Goal: Check status: Check status

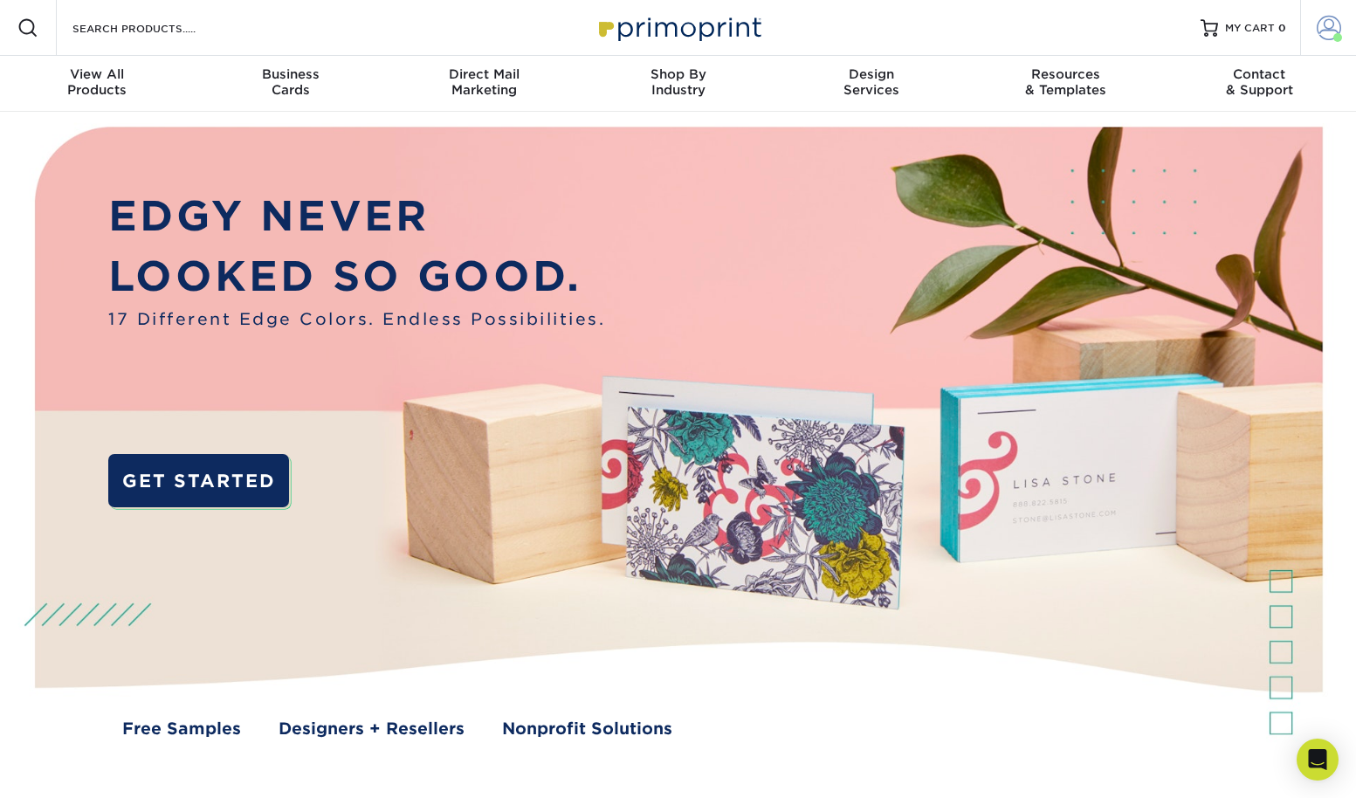
click at [1328, 27] on span at bounding box center [1329, 28] width 24 height 24
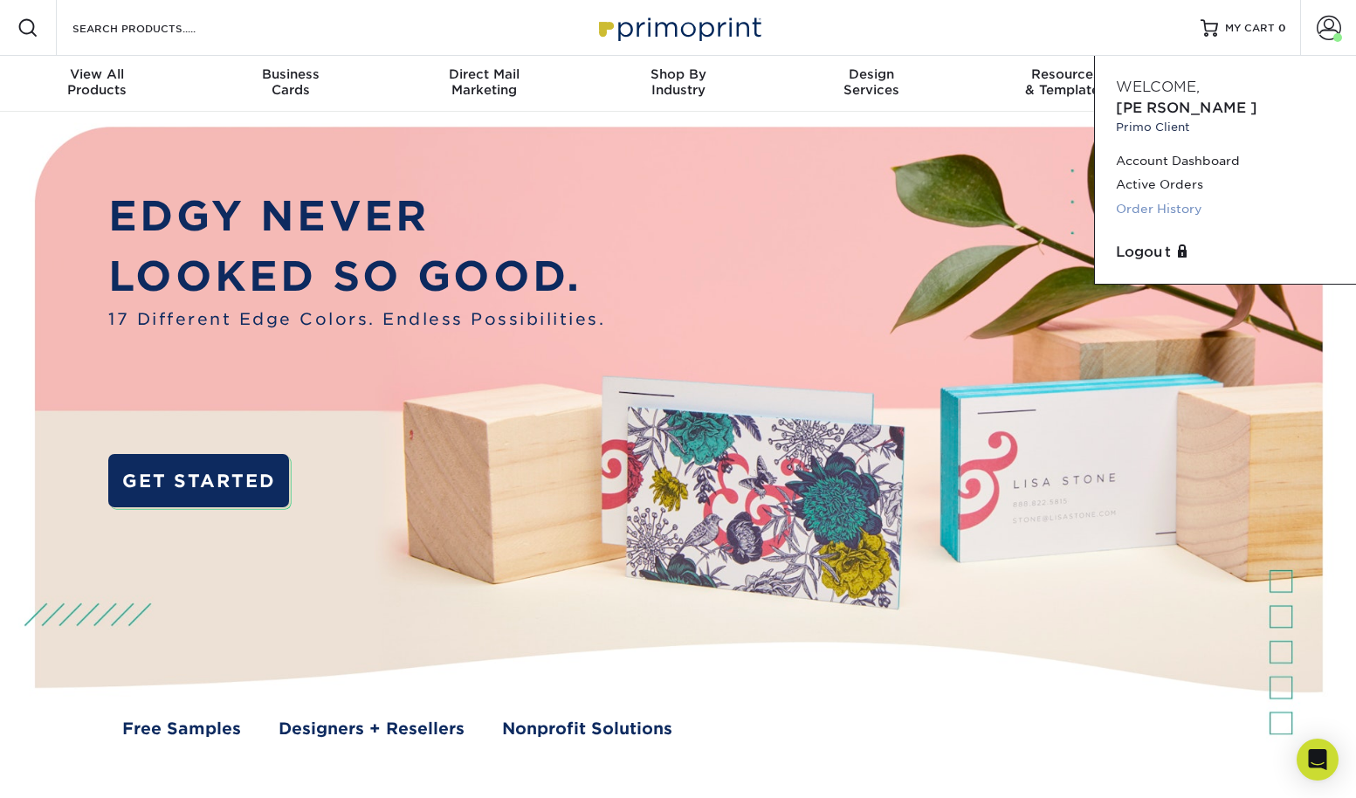
click at [1132, 197] on link "Order History" at bounding box center [1225, 209] width 219 height 24
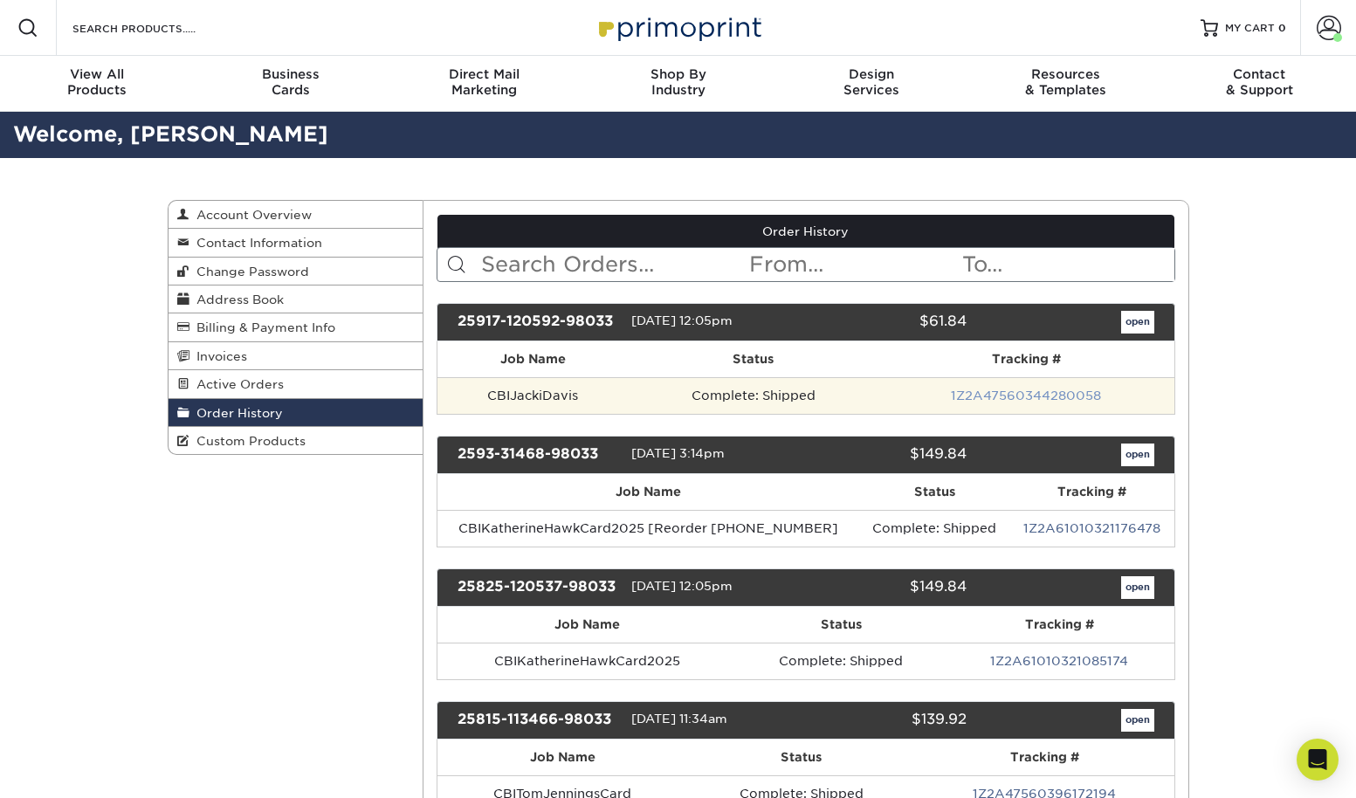
click at [990, 398] on link "1Z2A47560344280058" at bounding box center [1026, 396] width 150 height 14
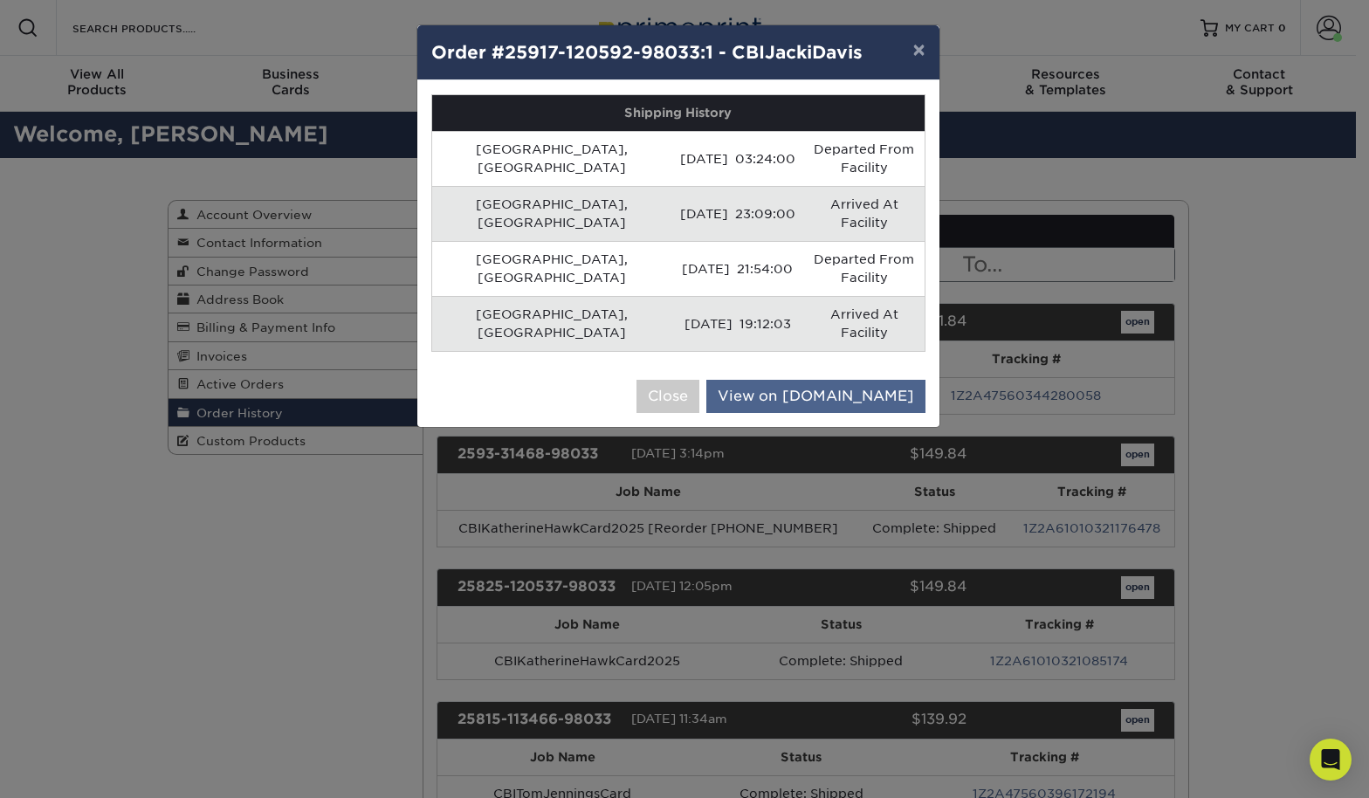
click at [833, 380] on link "View on UPS.com" at bounding box center [815, 396] width 219 height 33
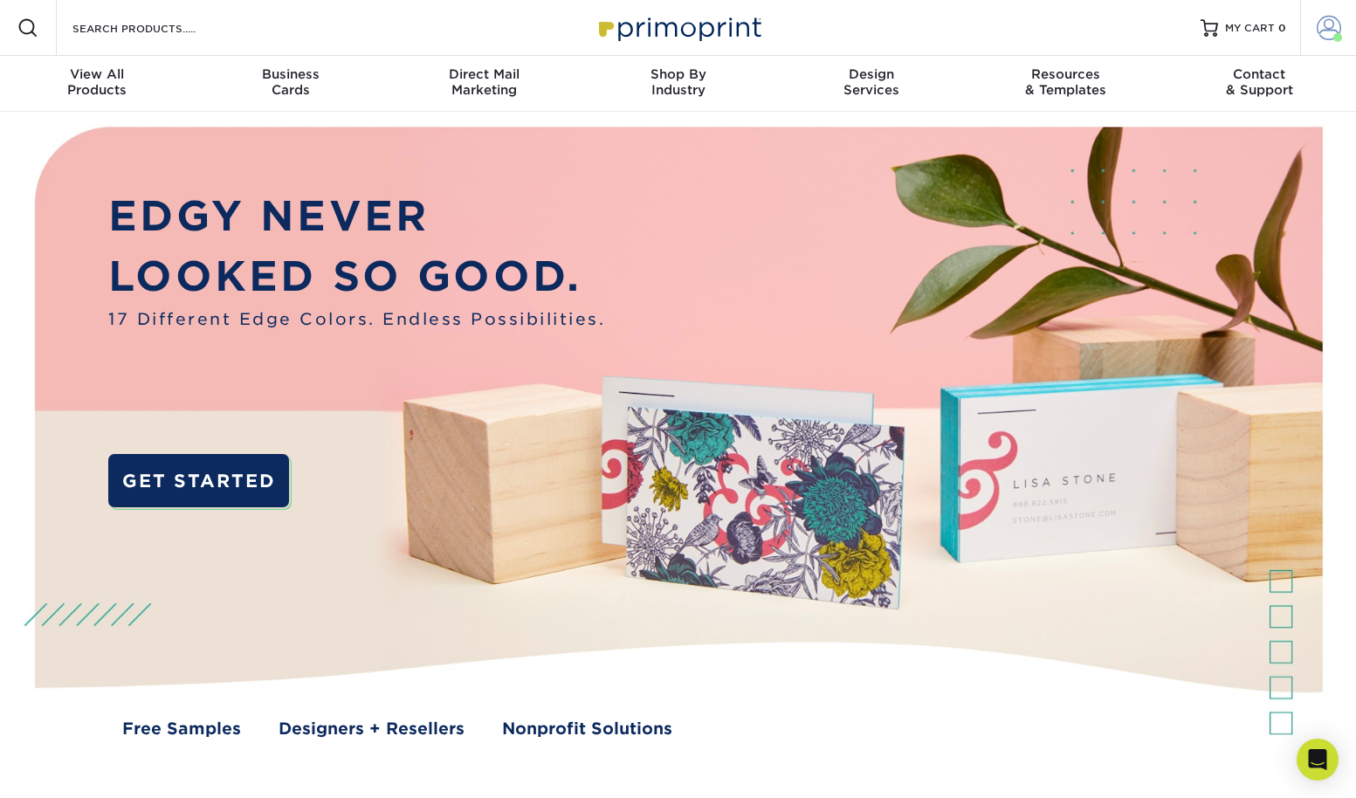
click at [1323, 24] on span at bounding box center [1329, 28] width 24 height 24
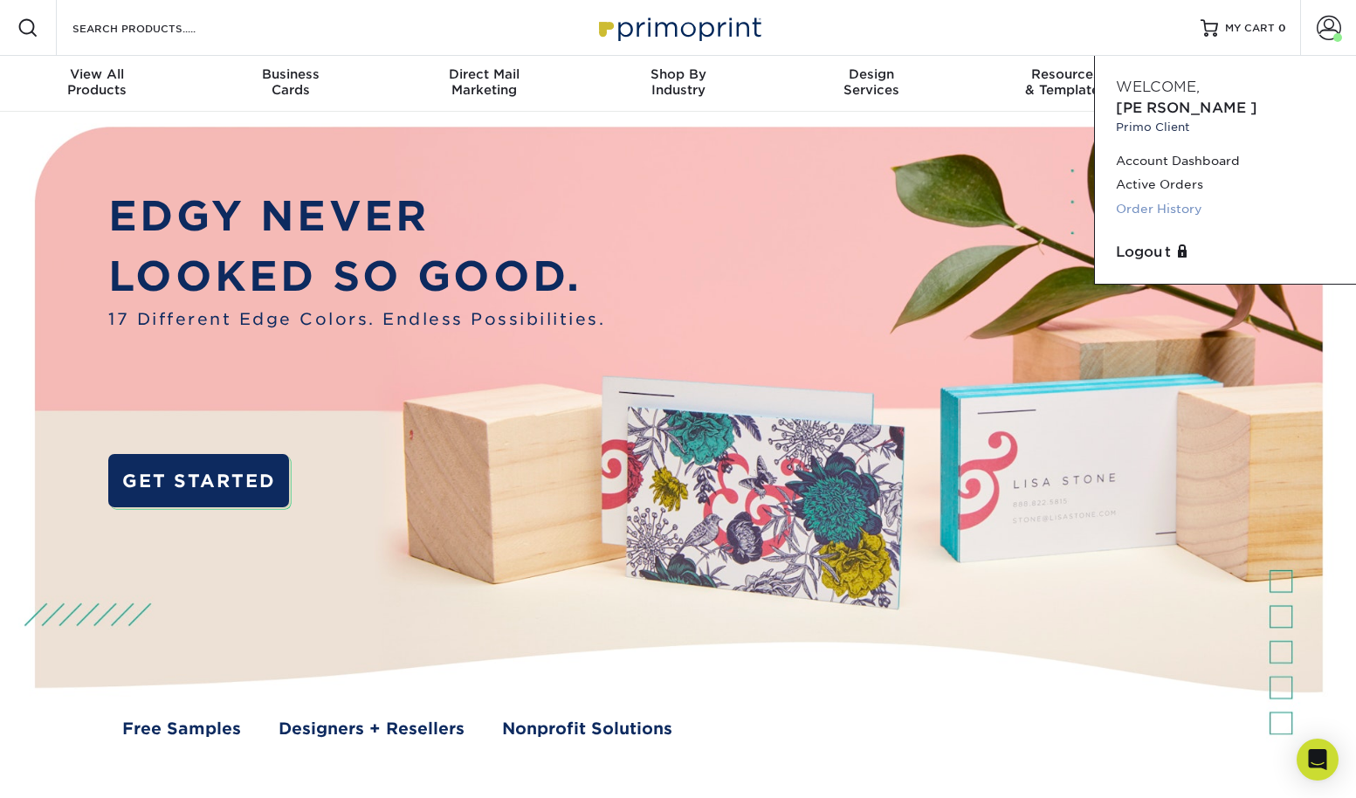
click at [1162, 197] on link "Order History" at bounding box center [1225, 209] width 219 height 24
